Goal: Task Accomplishment & Management: Manage account settings

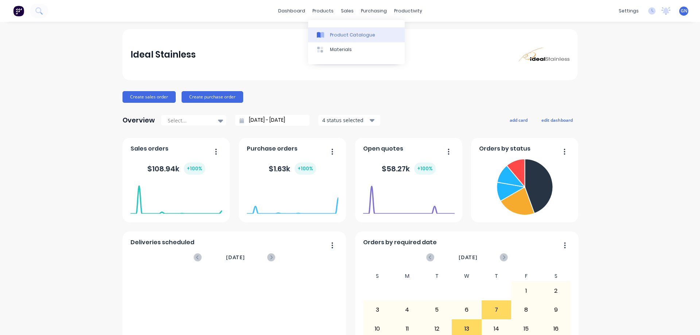
click at [345, 34] on div "Product Catalogue" at bounding box center [352, 35] width 45 height 7
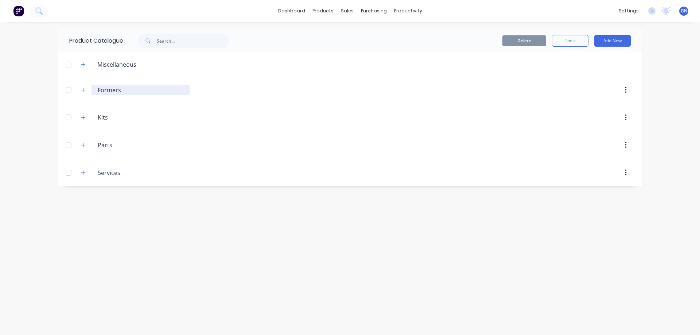
click at [108, 91] on input "Formers" at bounding box center [141, 90] width 86 height 9
click at [82, 91] on icon "button" at bounding box center [83, 89] width 4 height 5
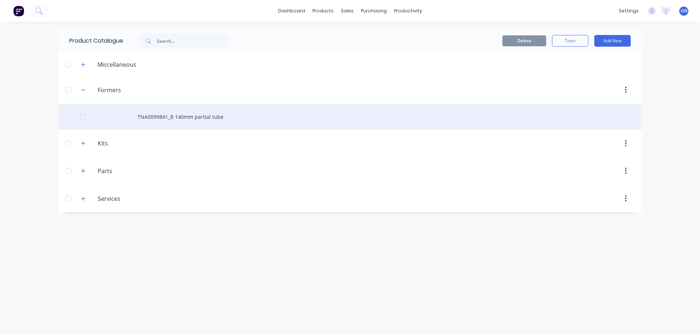
click at [178, 116] on div "TNA0099841_B 140mm partial tube" at bounding box center [349, 117] width 583 height 26
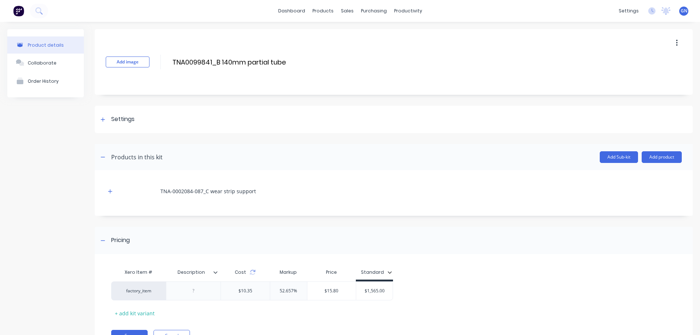
click at [674, 42] on button "button" at bounding box center [676, 42] width 17 height 13
click at [630, 76] on div "Delete" at bounding box center [651, 76] width 56 height 11
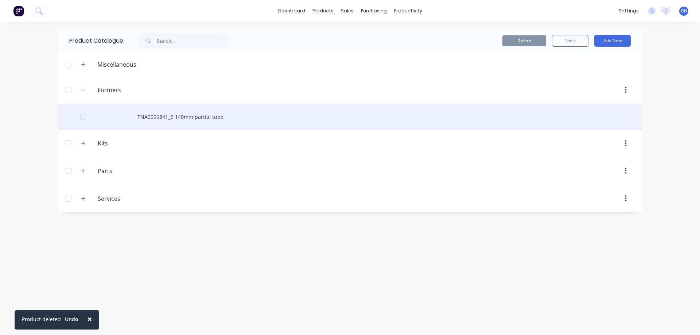
click at [83, 118] on div at bounding box center [83, 116] width 15 height 15
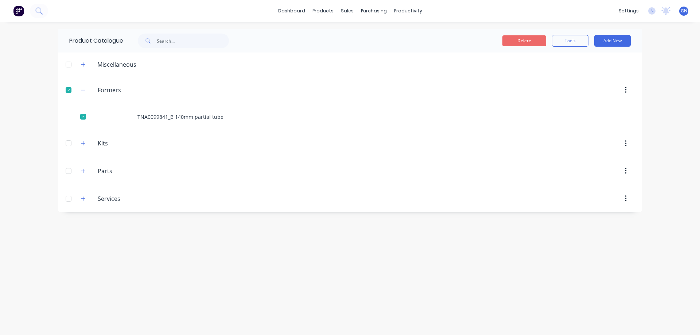
click at [522, 40] on button "Delete" at bounding box center [524, 40] width 44 height 11
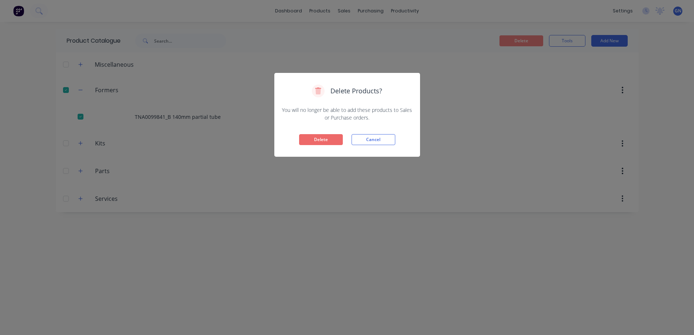
click at [315, 138] on button "Delete" at bounding box center [321, 139] width 44 height 11
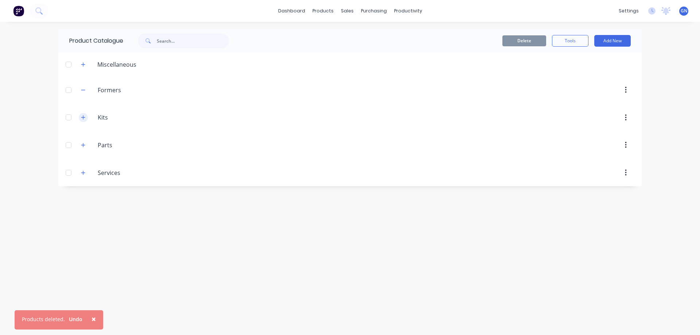
click at [83, 119] on icon "button" at bounding box center [83, 118] width 4 height 4
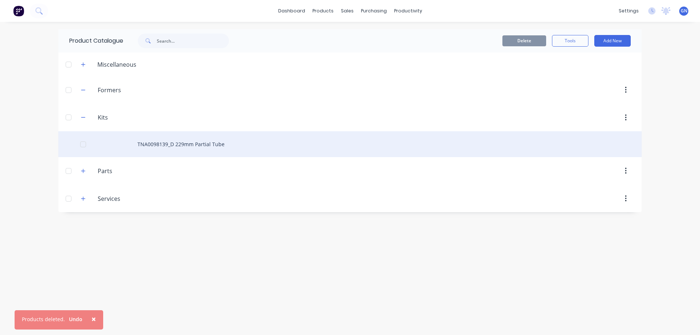
click at [84, 145] on div at bounding box center [83, 144] width 15 height 15
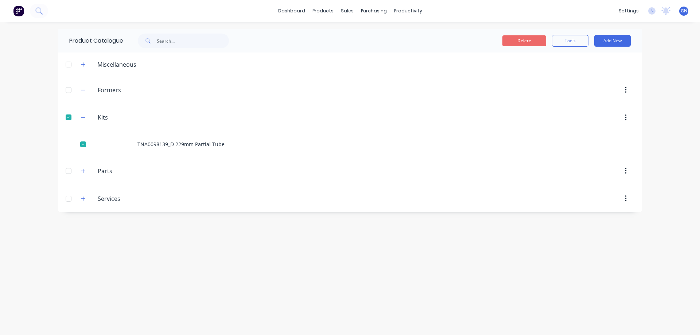
click at [523, 40] on button "Delete" at bounding box center [524, 40] width 44 height 11
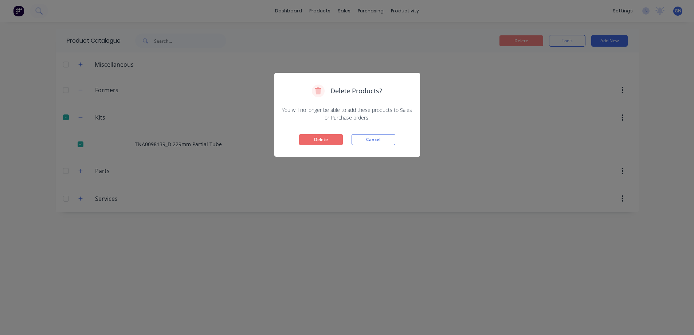
click at [330, 139] on button "Delete" at bounding box center [321, 139] width 44 height 11
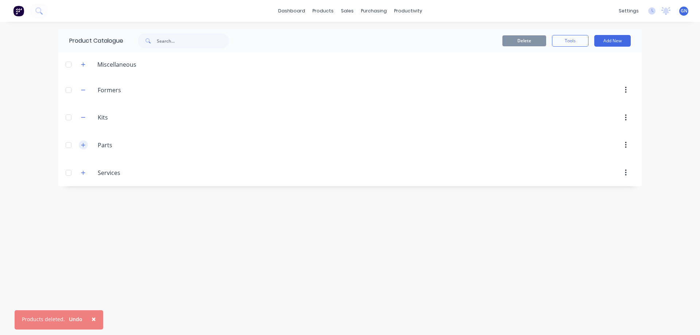
click at [84, 146] on icon "button" at bounding box center [83, 145] width 4 height 5
